Goal: Task Accomplishment & Management: Complete application form

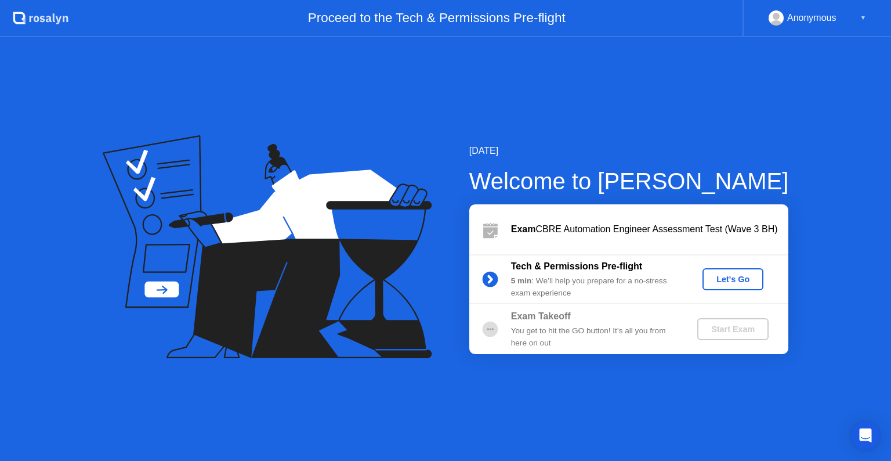
click at [726, 282] on div "Let's Go" at bounding box center [733, 278] width 52 height 9
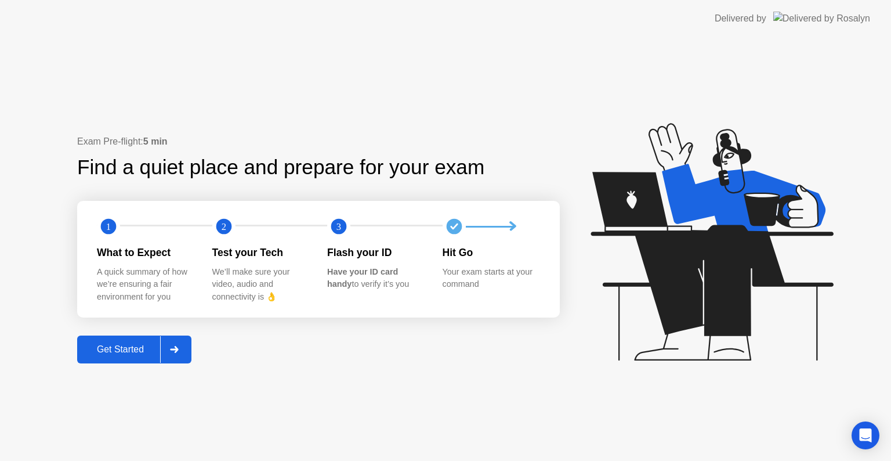
click at [114, 349] on div "Get Started" at bounding box center [120, 349] width 79 height 10
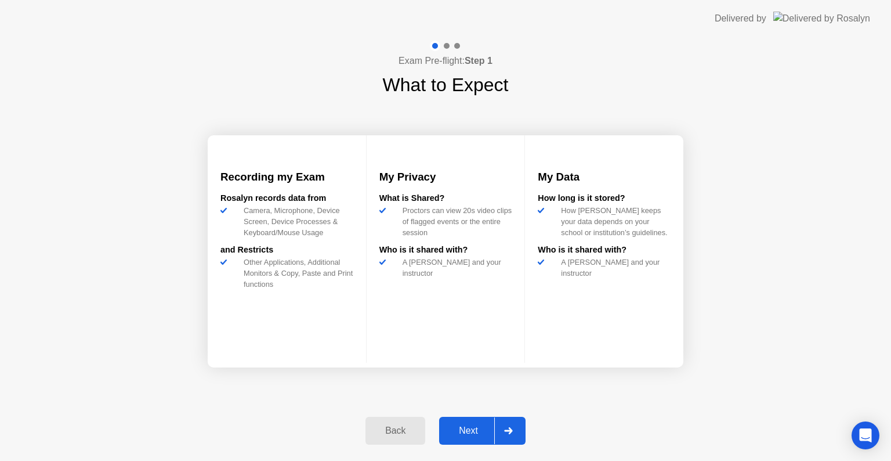
click at [477, 431] on div "Next" at bounding box center [469, 430] width 52 height 10
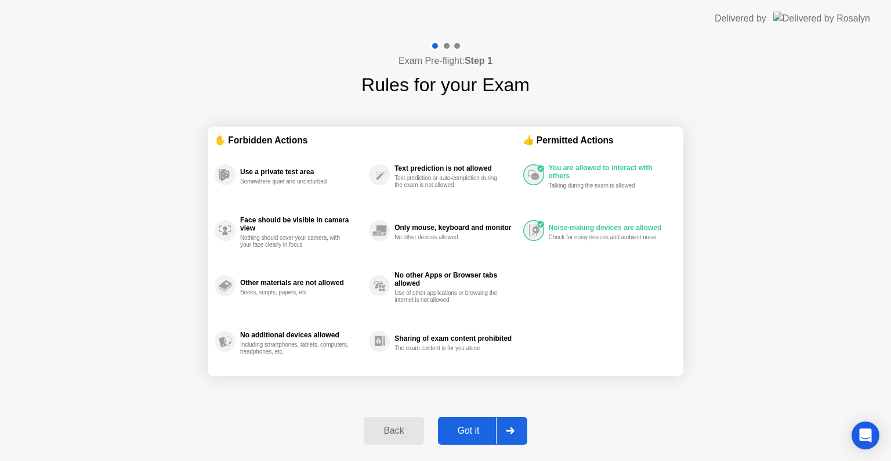
click at [477, 431] on div "Got it" at bounding box center [469, 430] width 55 height 10
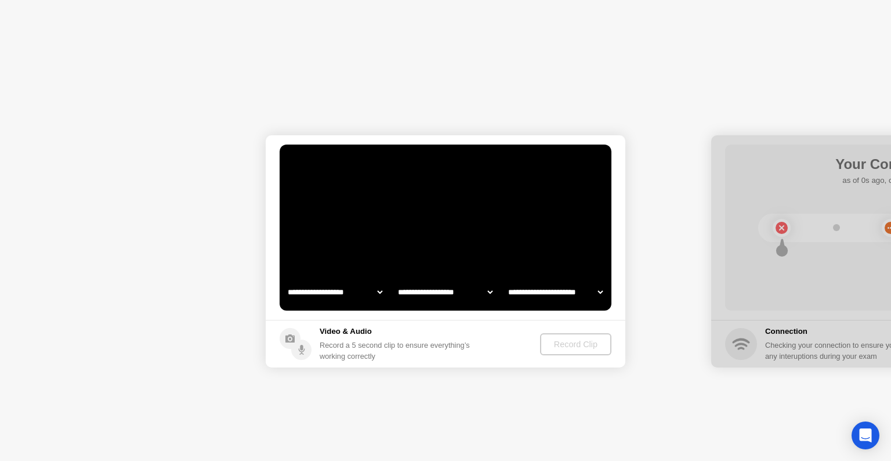
select select "**********"
select select "*******"
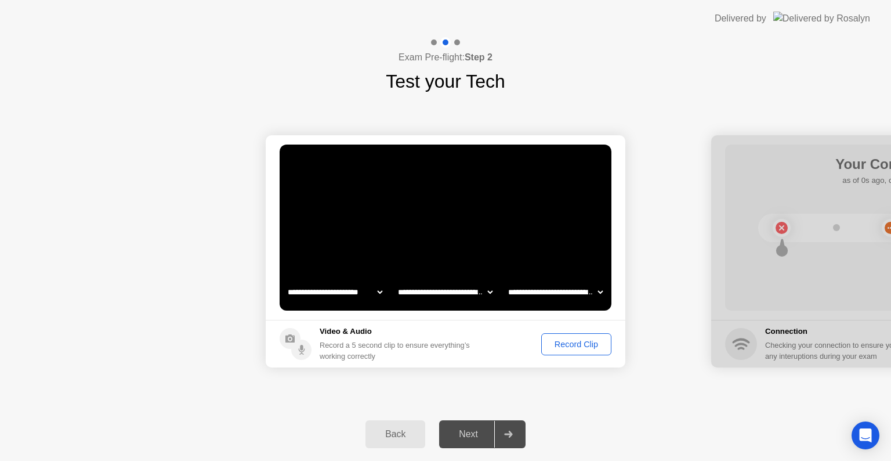
click at [468, 433] on div "Next" at bounding box center [469, 434] width 52 height 10
click at [569, 344] on div "Record Clip" at bounding box center [576, 343] width 62 height 9
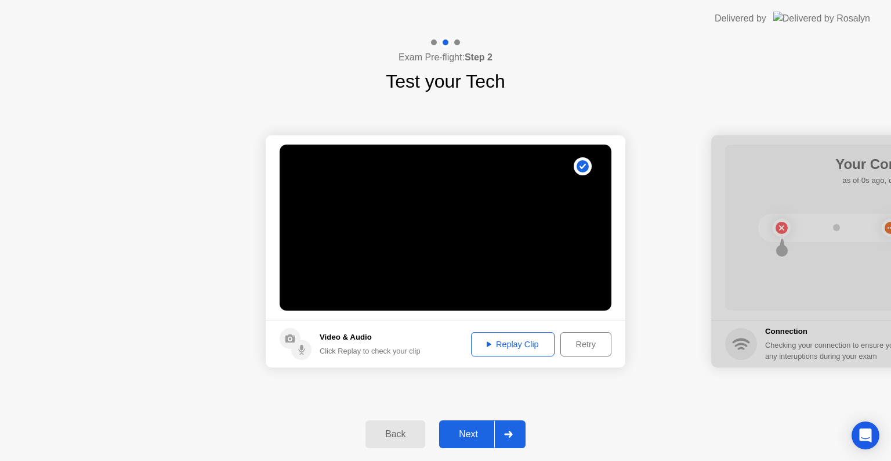
click at [468, 436] on div "Next" at bounding box center [469, 434] width 52 height 10
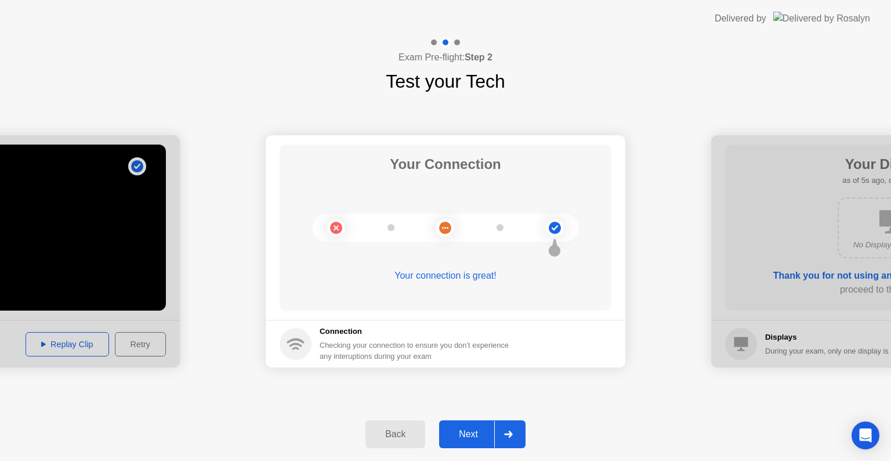
click at [468, 436] on div "Next" at bounding box center [469, 434] width 52 height 10
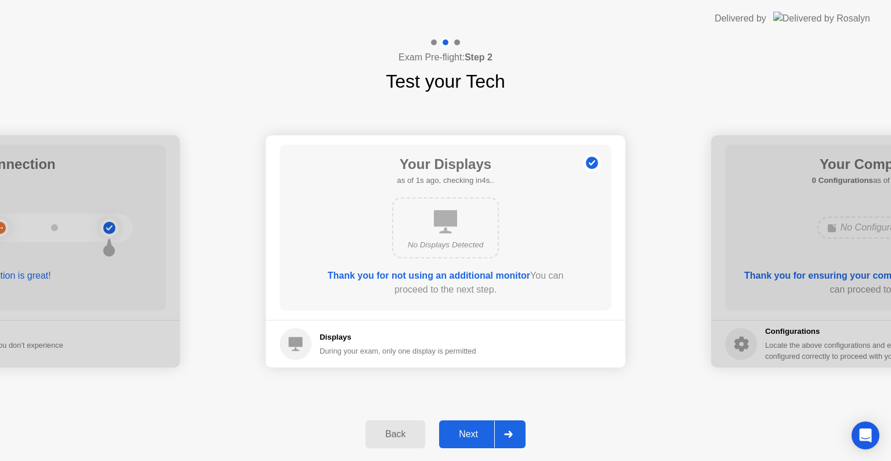
click at [468, 436] on div "Next" at bounding box center [469, 434] width 52 height 10
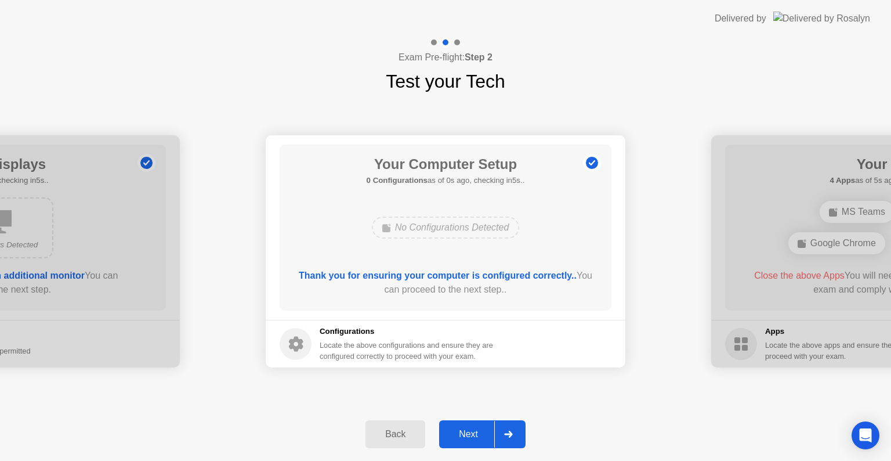
click at [468, 436] on div "Next" at bounding box center [469, 434] width 52 height 10
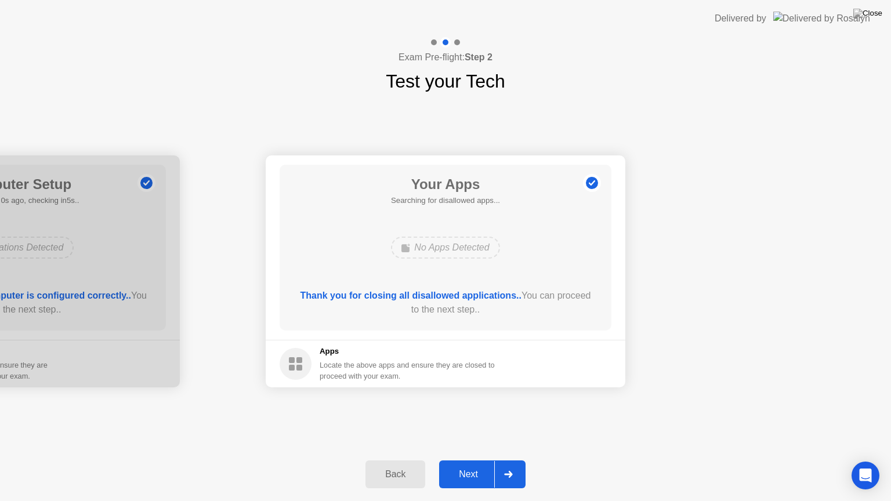
click at [468, 460] on div "Next" at bounding box center [469, 474] width 52 height 10
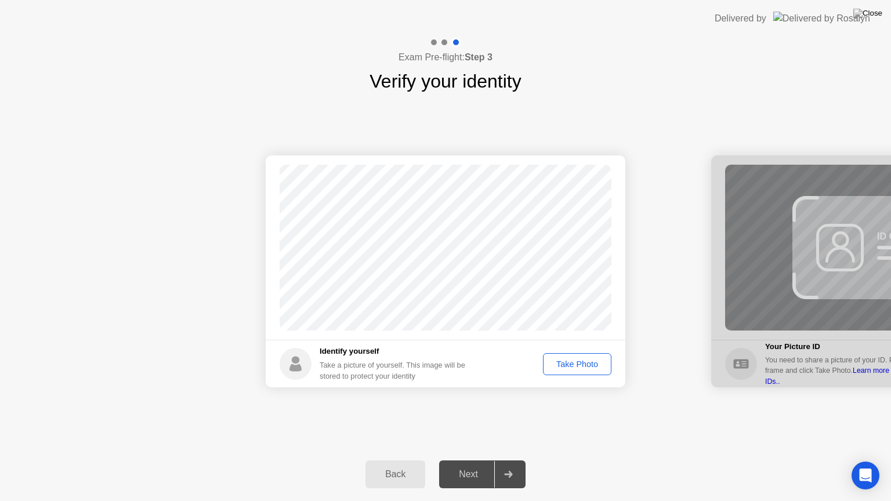
click at [571, 368] on div "Take Photo" at bounding box center [577, 364] width 60 height 9
click at [571, 368] on div "Retake" at bounding box center [584, 364] width 45 height 9
click at [571, 368] on div "Take Photo" at bounding box center [577, 364] width 60 height 9
click at [469, 460] on div "Next" at bounding box center [469, 474] width 52 height 10
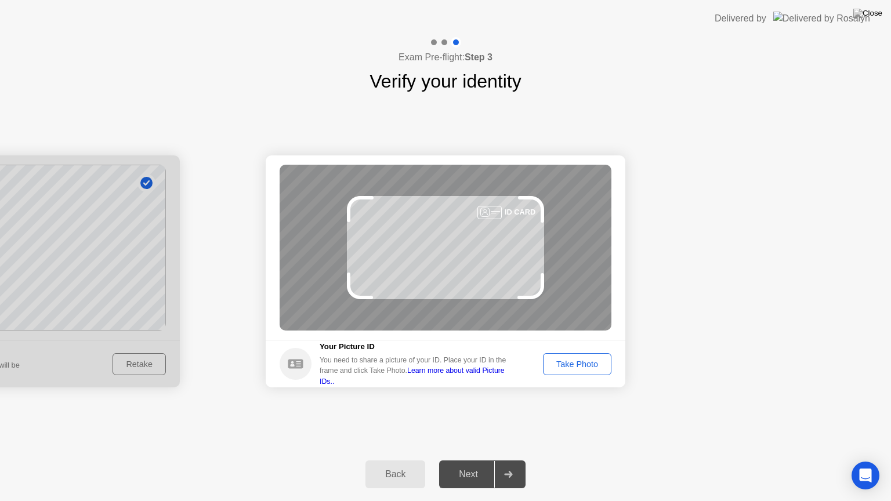
click at [587, 369] on div "Take Photo" at bounding box center [577, 364] width 60 height 9
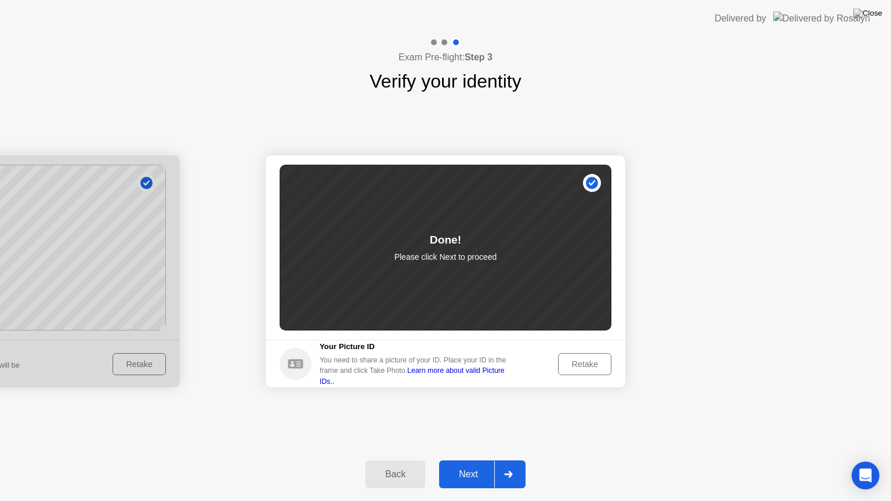
click at [476, 460] on div "Next" at bounding box center [469, 474] width 52 height 10
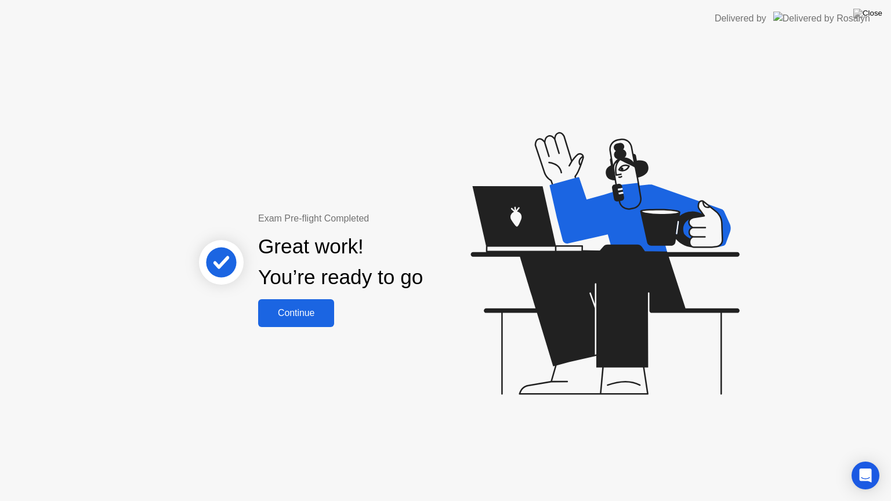
click at [304, 315] on div "Continue" at bounding box center [296, 313] width 69 height 10
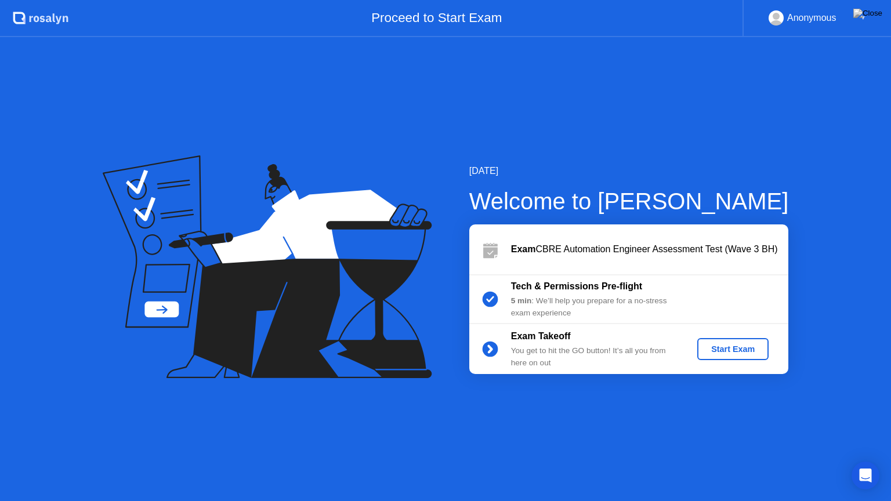
click at [739, 356] on button "Start Exam" at bounding box center [732, 349] width 71 height 22
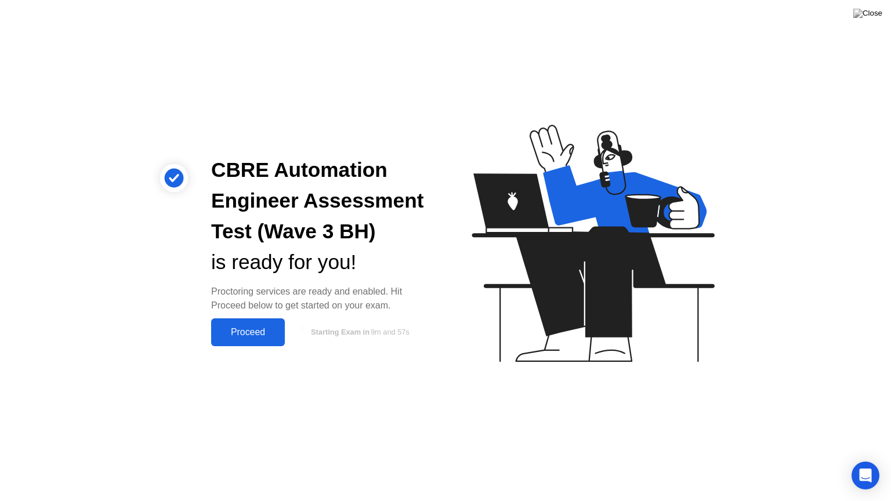
click at [255, 334] on div "Proceed" at bounding box center [248, 332] width 67 height 10
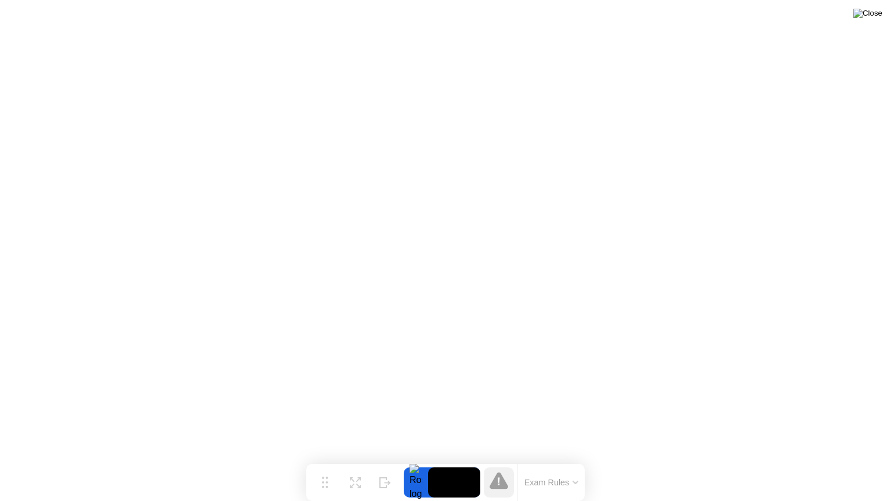
click at [881, 9] on img at bounding box center [868, 13] width 29 height 9
